Goal: Information Seeking & Learning: Understand process/instructions

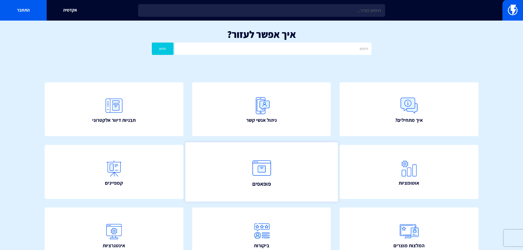
click at [289, 175] on link "פופאפים" at bounding box center [261, 171] width 153 height 59
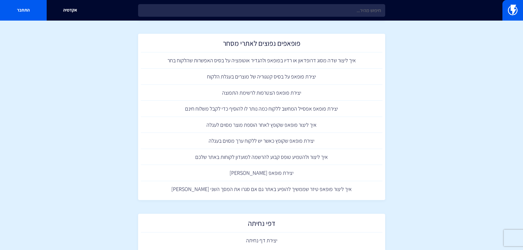
scroll to position [521, 0]
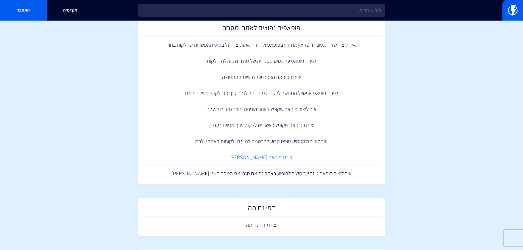
click at [272, 158] on link "יצירת פופאפ רב שלבי" at bounding box center [261, 157] width 241 height 16
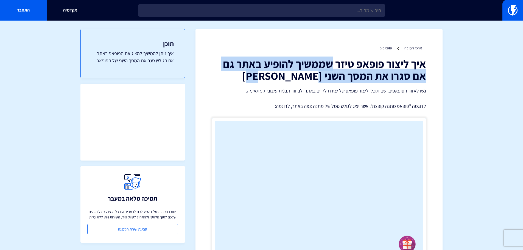
drag, startPoint x: 332, startPoint y: 63, endPoint x: 307, endPoint y: 78, distance: 28.8
click at [307, 78] on h1 "איך ליצור פופאפ טיזר שממשיך להופיע באתר גם אם סגרו את המסך השני [PERSON_NAME]" at bounding box center [319, 70] width 214 height 24
copy h1 "שממשיך להופיע באתר גם אם סגרו את המסך השני [PERSON_NAME]"
